Goal: Information Seeking & Learning: Learn about a topic

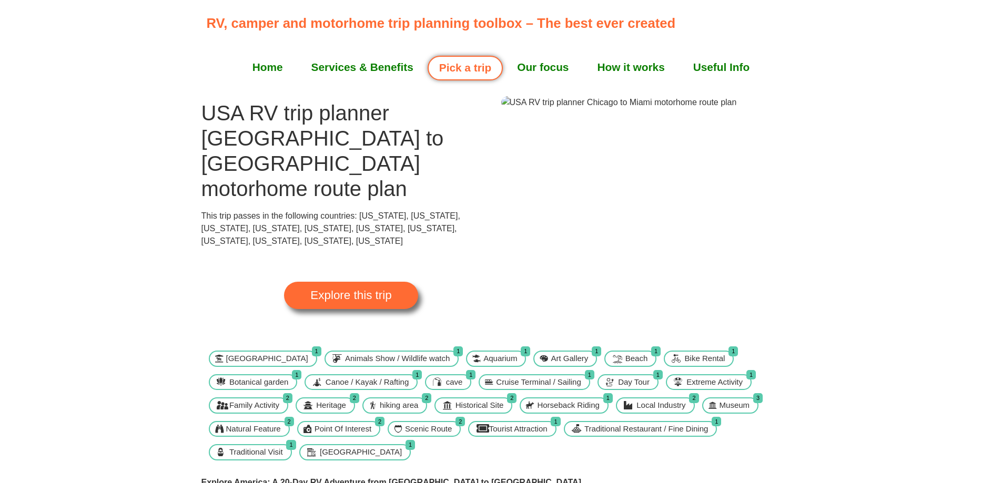
click at [469, 69] on link "Pick a trip" at bounding box center [465, 68] width 75 height 25
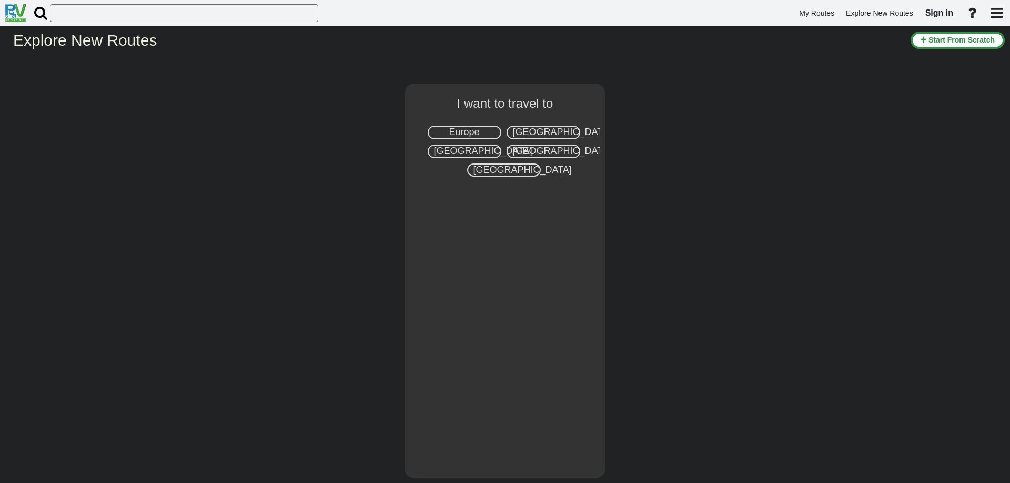
click at [535, 134] on span "United States" at bounding box center [562, 132] width 98 height 11
select select "number:2"
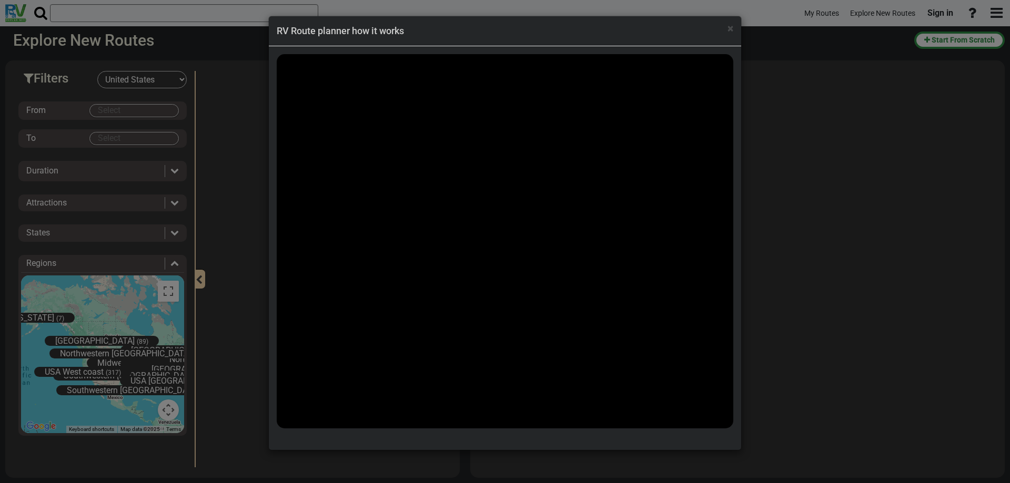
click at [106, 113] on div "× RV Route planner how it works" at bounding box center [505, 241] width 1010 height 483
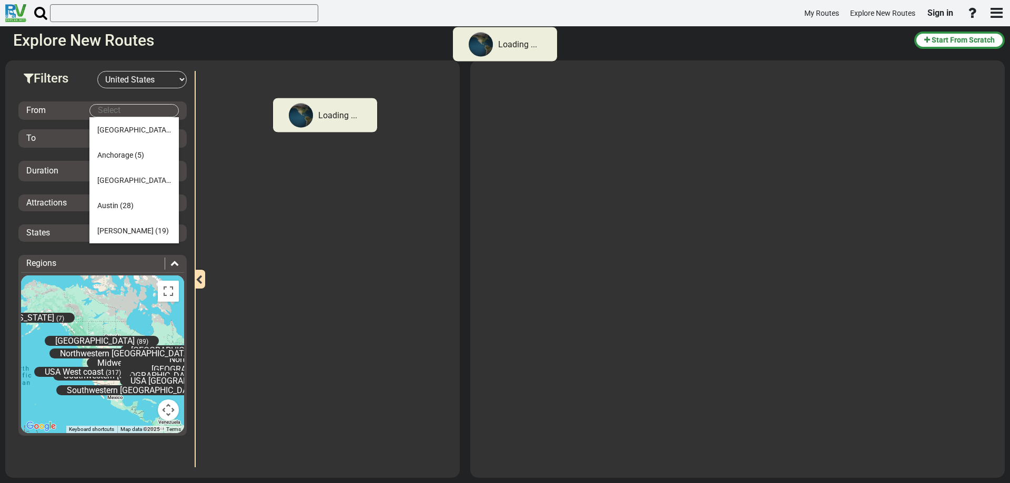
click at [106, 110] on body "Loading ... My Routes Explore New Routes Sign in × Name" at bounding box center [505, 241] width 1010 height 483
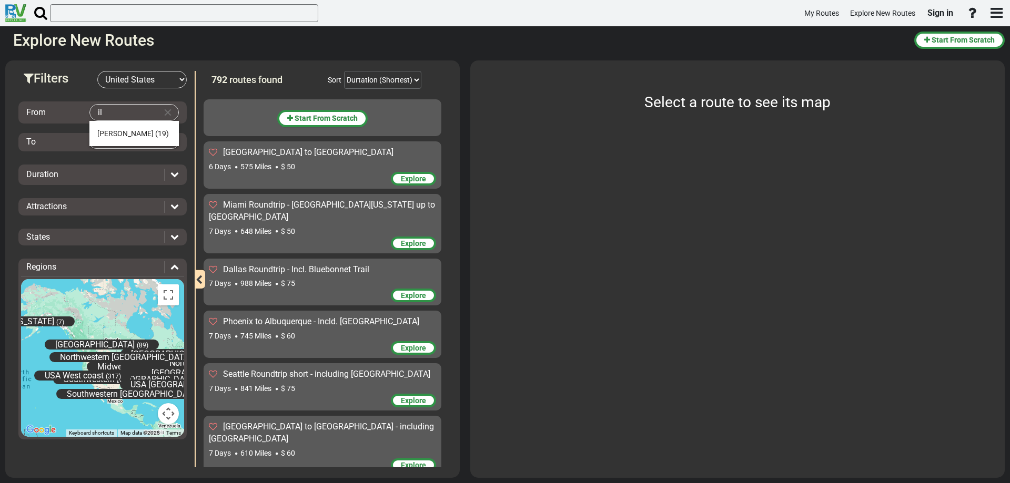
type input "i"
click at [170, 129] on span "(30)" at bounding box center [177, 133] width 14 height 8
type input "Chicago"
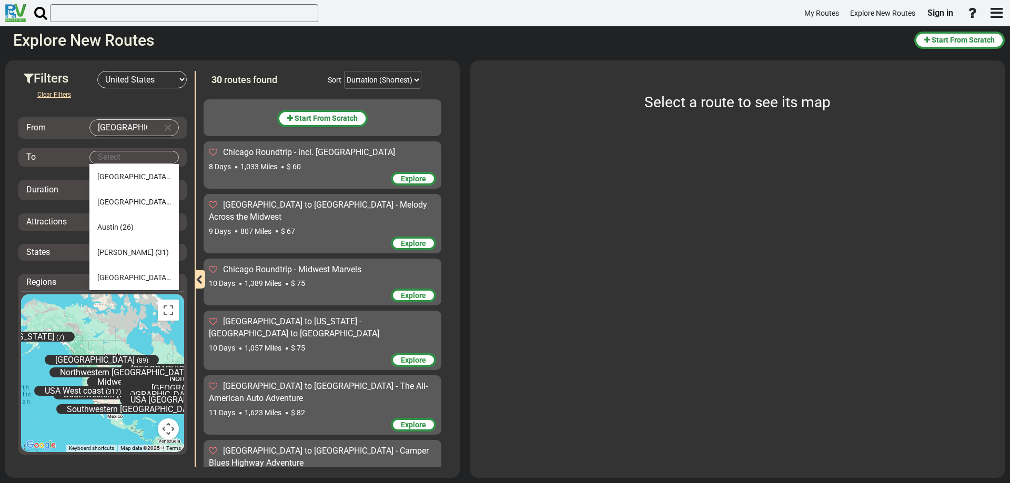
click at [106, 156] on body "My Routes Explore New Routes Sign in ×" at bounding box center [505, 241] width 1010 height 483
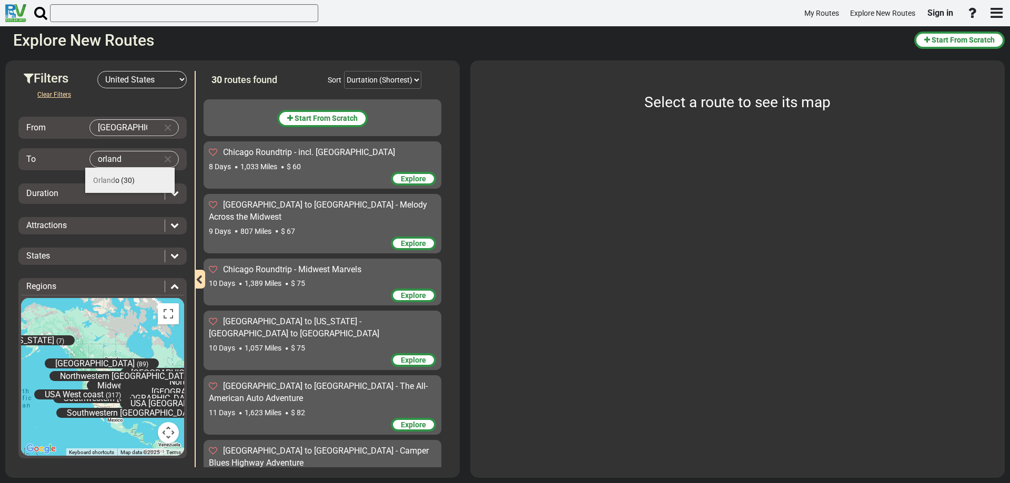
click at [110, 183] on span "Orland" at bounding box center [104, 180] width 22 height 8
type input "Orlando"
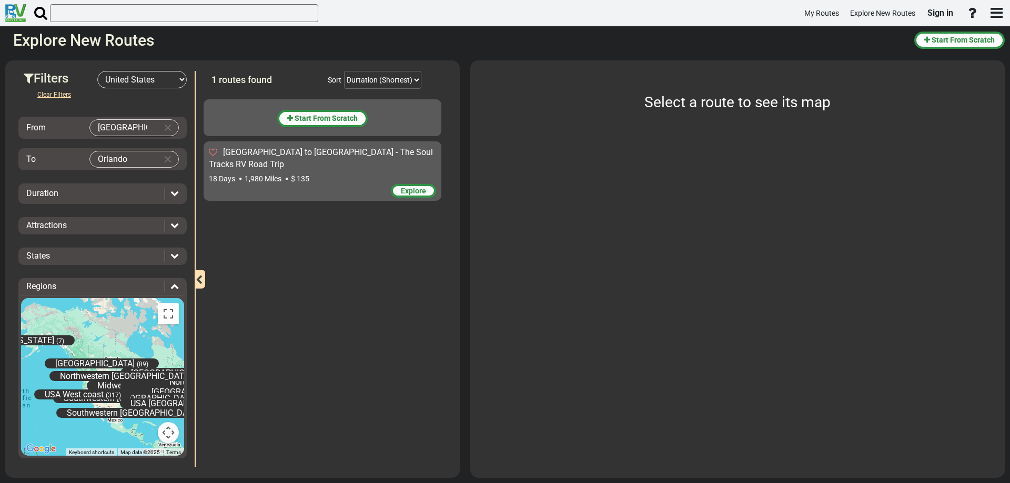
click at [261, 152] on span "Chicago to Orlando - The Soul Tracks RV Road Trip" at bounding box center [321, 158] width 224 height 22
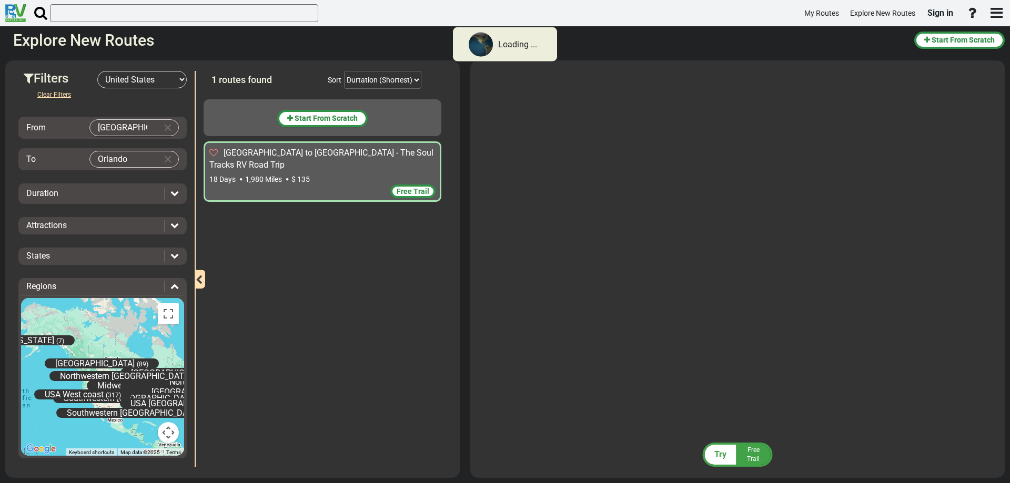
click at [249, 147] on div "Chicago to Orlando - The Soul Tracks RV Road Trip 18 Days 1,980 Miles $ 135" at bounding box center [323, 171] width 238 height 60
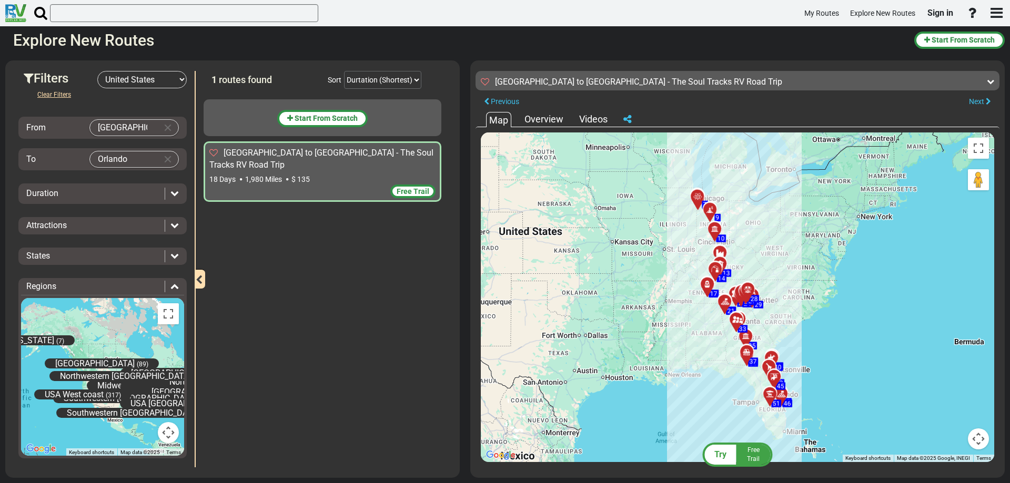
click at [546, 129] on div "To navigate the map with touch gestures double-tap and hold your finger on the …" at bounding box center [737, 297] width 524 height 340
click at [546, 123] on div "Overview" at bounding box center [544, 120] width 44 height 14
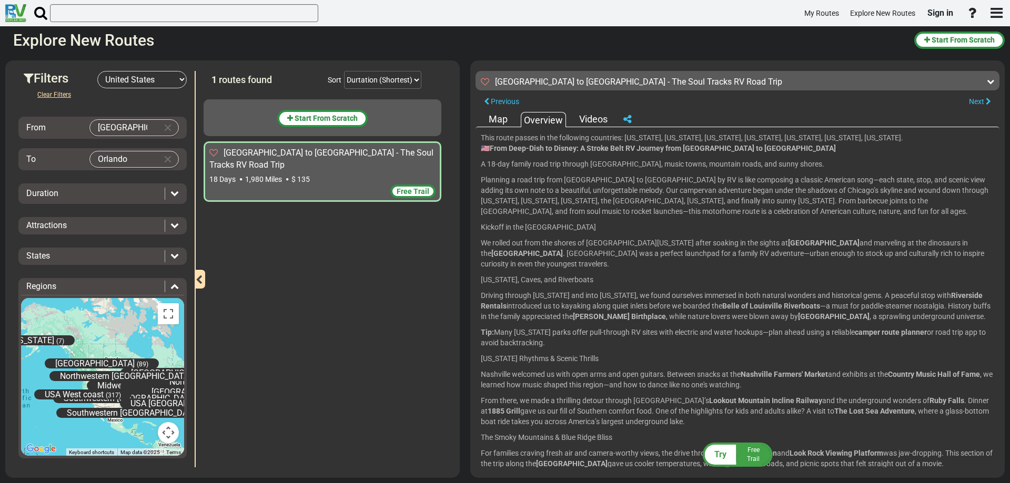
click at [498, 121] on div "Map" at bounding box center [498, 120] width 24 height 14
